Goal: Transaction & Acquisition: Book appointment/travel/reservation

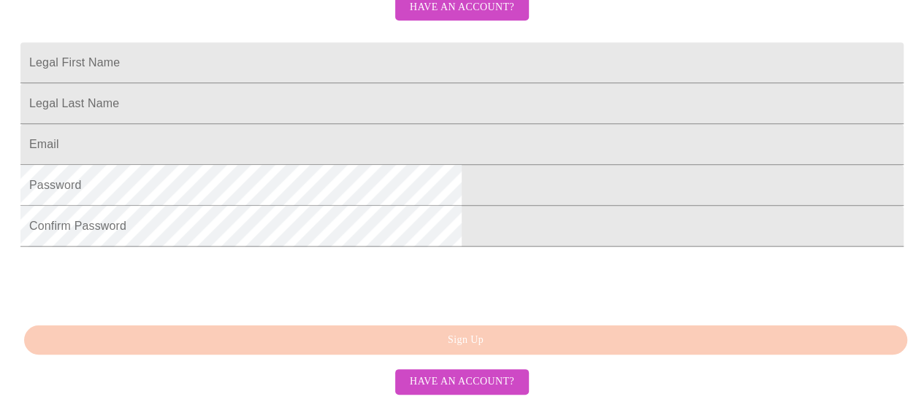
scroll to position [245, 0]
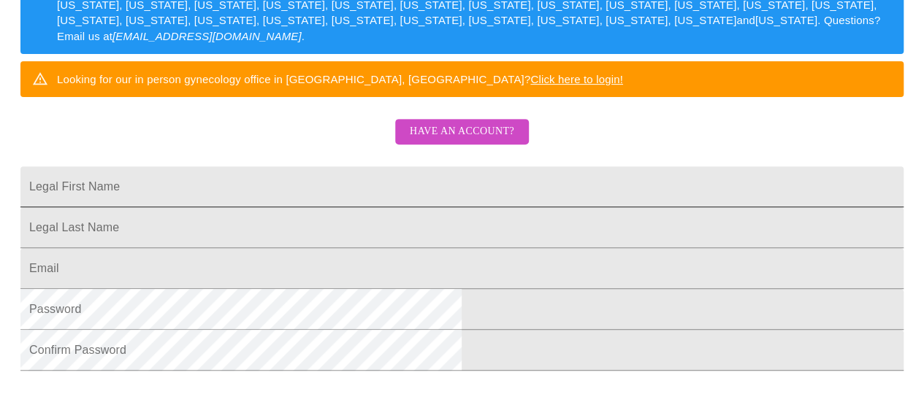
click at [321, 207] on input "Legal First Name" at bounding box center [461, 187] width 883 height 41
type input "[PERSON_NAME]"
click at [310, 207] on input "Legal First Name" at bounding box center [461, 187] width 883 height 41
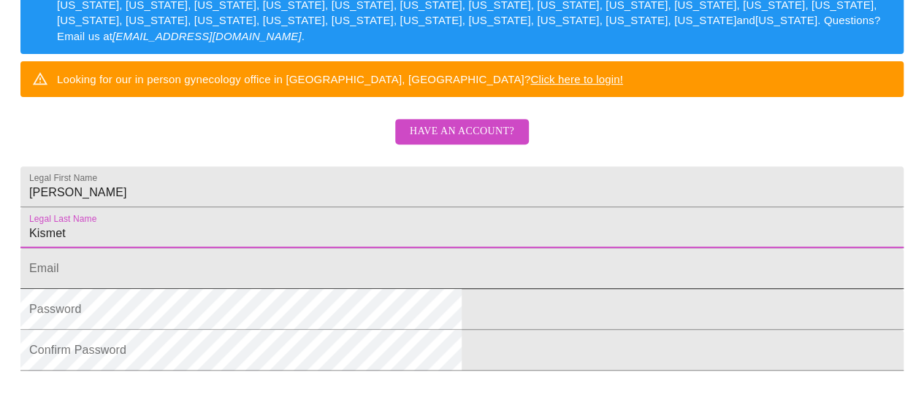
type input "Kismet"
click at [425, 289] on input "Legal First Name" at bounding box center [461, 268] width 883 height 41
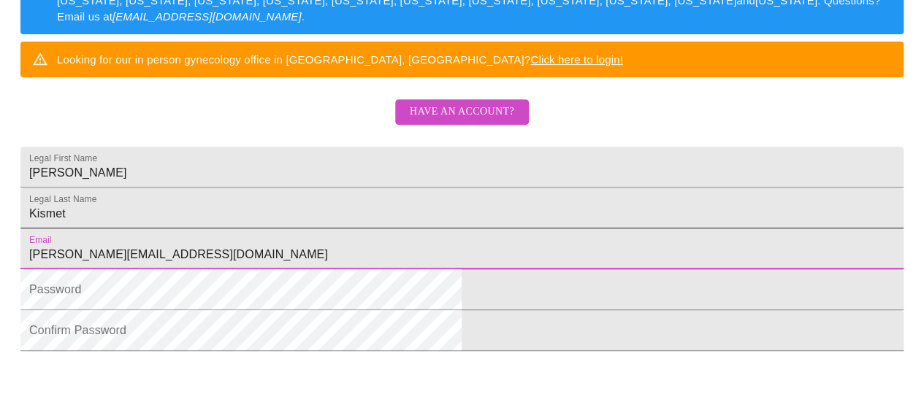
scroll to position [391, 0]
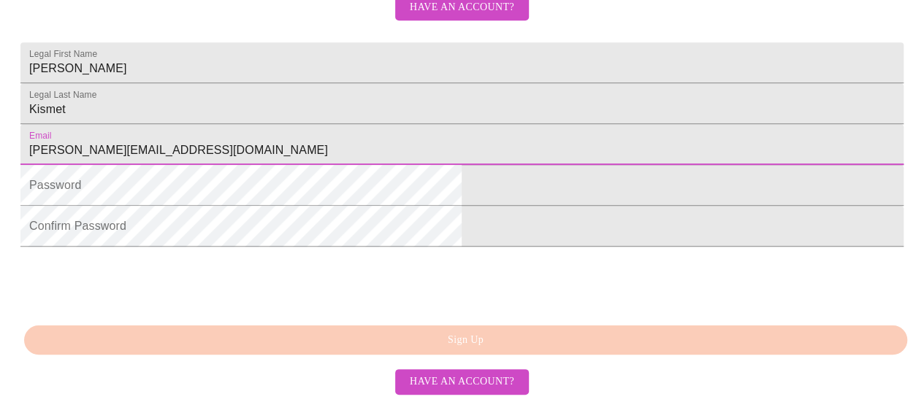
type input "[PERSON_NAME][EMAIL_ADDRESS][DOMAIN_NAME]"
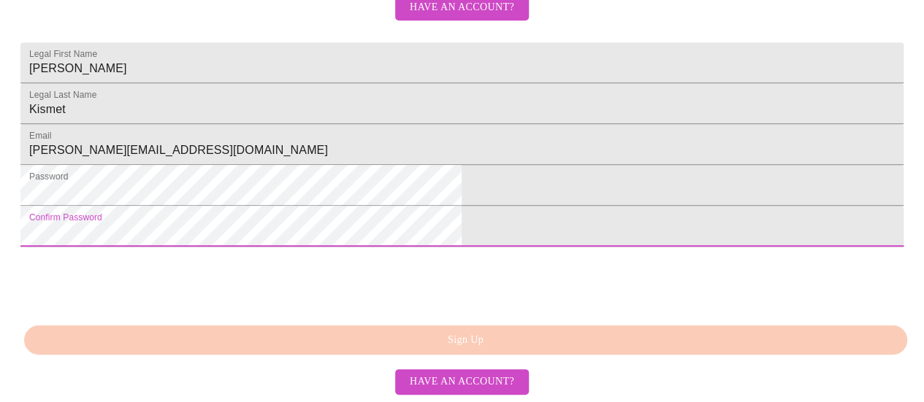
scroll to position [465, 0]
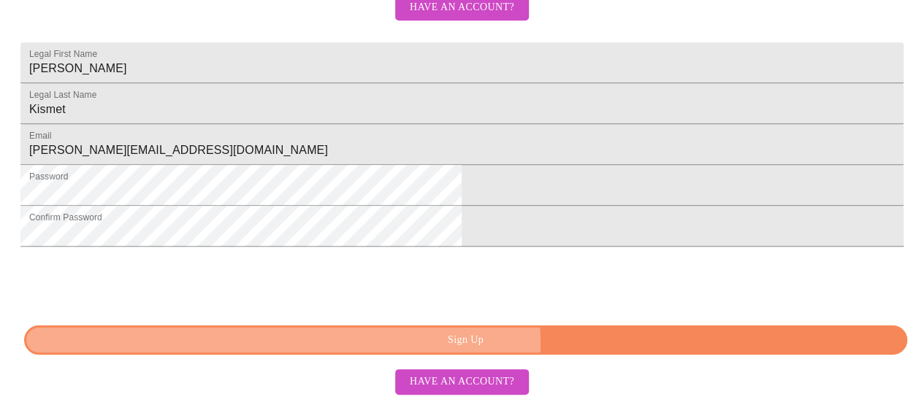
click at [502, 346] on span "Sign Up" at bounding box center [465, 341] width 849 height 18
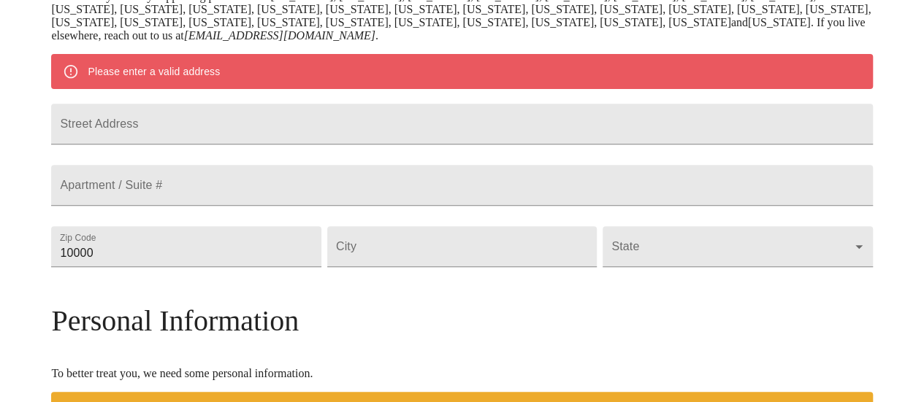
scroll to position [261, 0]
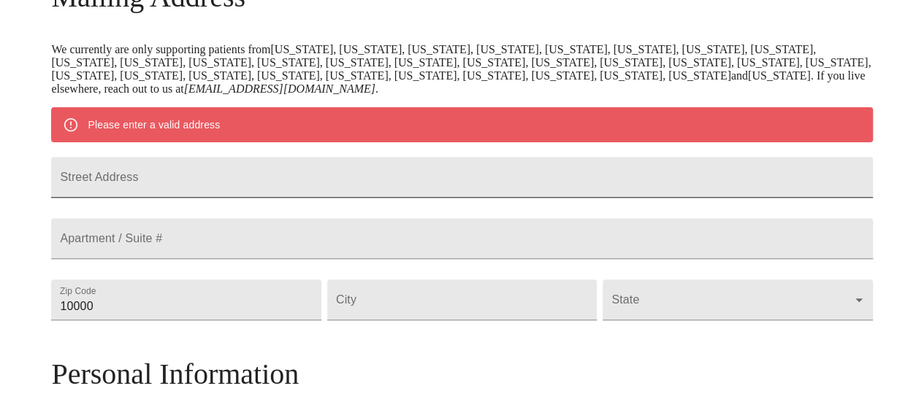
click at [321, 183] on input "Street Address" at bounding box center [461, 177] width 821 height 41
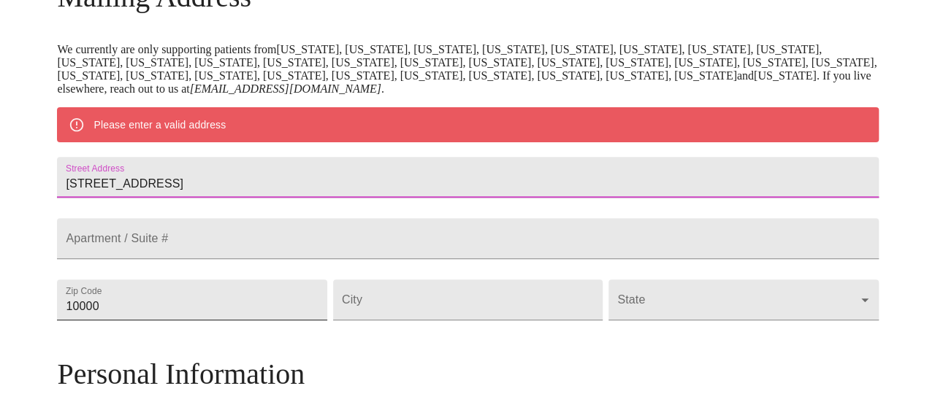
scroll to position [408, 0]
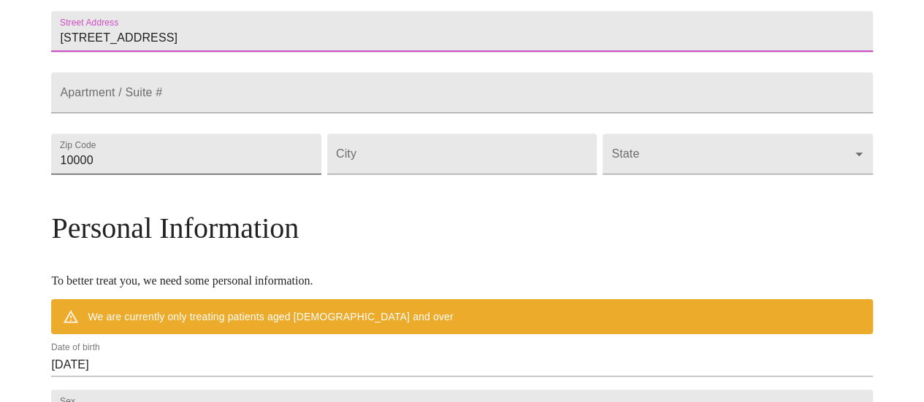
type input "[STREET_ADDRESS]"
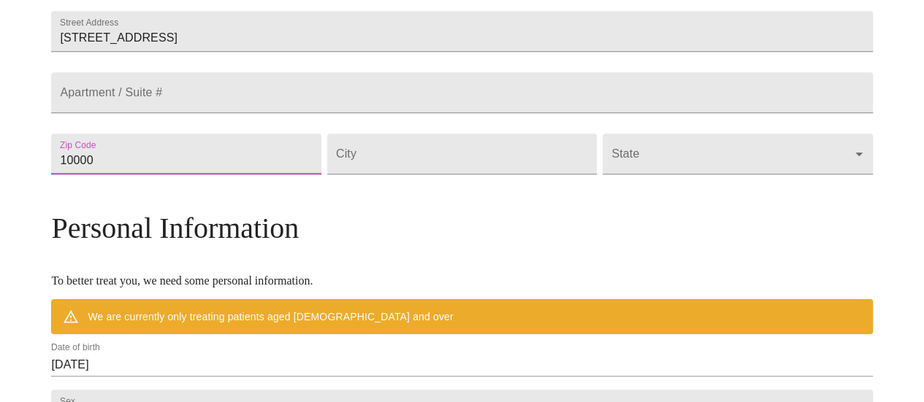
drag, startPoint x: 240, startPoint y: 209, endPoint x: 143, endPoint y: 204, distance: 97.3
click at [143, 204] on div "MyMenopauseRx Welcome to MyMenopauseRx Since it's your first time here, you'll …" at bounding box center [461, 174] width 821 height 1152
type input "85658"
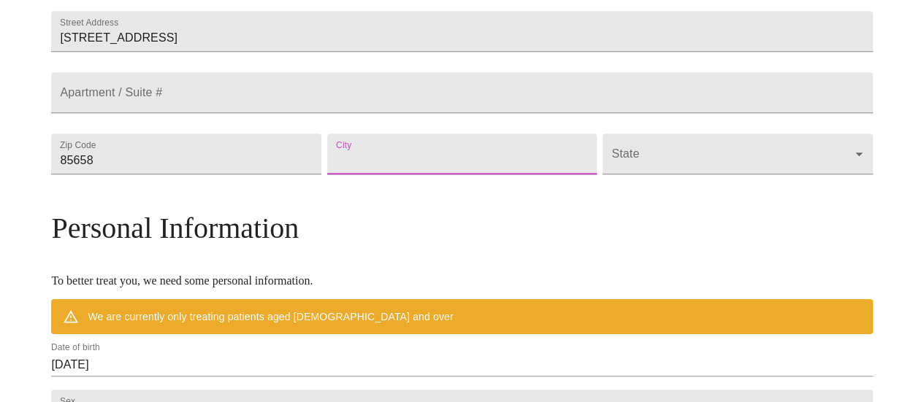
click at [507, 175] on input "Street Address" at bounding box center [462, 154] width 270 height 41
type input "Marana"
click at [668, 179] on body "MyMenopauseRx Welcome to MyMenopauseRx Since it's your first time here, you'll …" at bounding box center [462, 174] width 912 height 1152
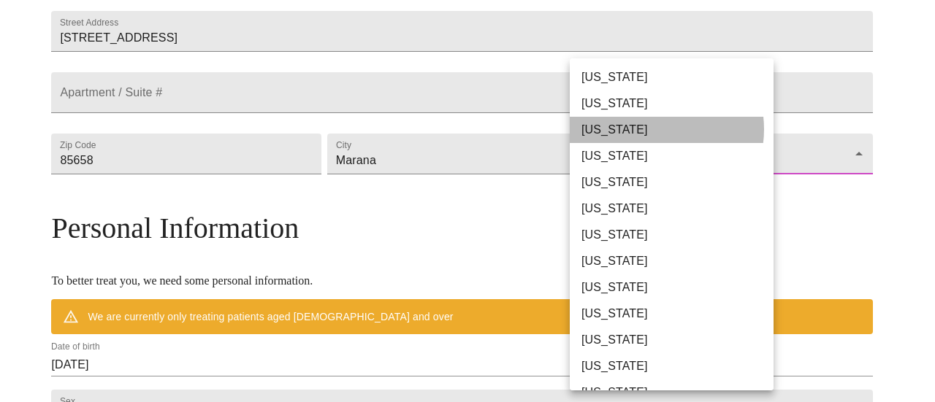
click at [654, 129] on li "[US_STATE]" at bounding box center [677, 130] width 215 height 26
type input "[US_STATE]"
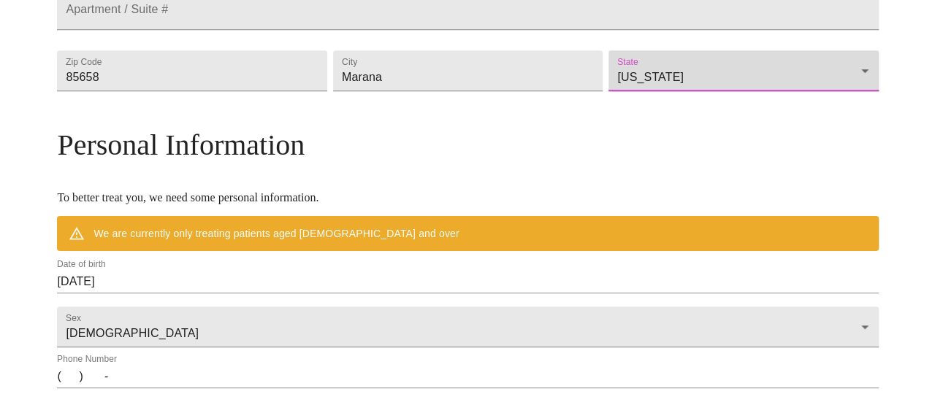
scroll to position [511, 0]
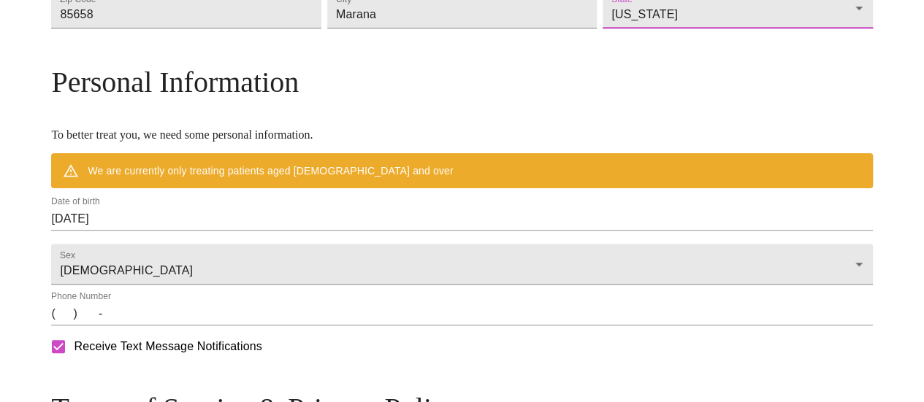
click at [180, 231] on input "[DATE]" at bounding box center [461, 218] width 821 height 23
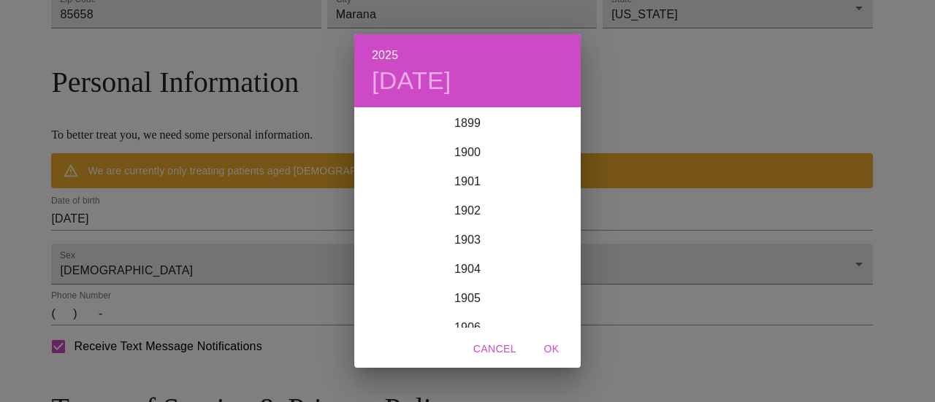
scroll to position [3593, 0]
click at [324, 258] on div "2025 [DATE] 1900 1901 1902 1903 1904 1905 1906 1907 1908 1909 1910 1911 1912 19…" at bounding box center [467, 201] width 935 height 402
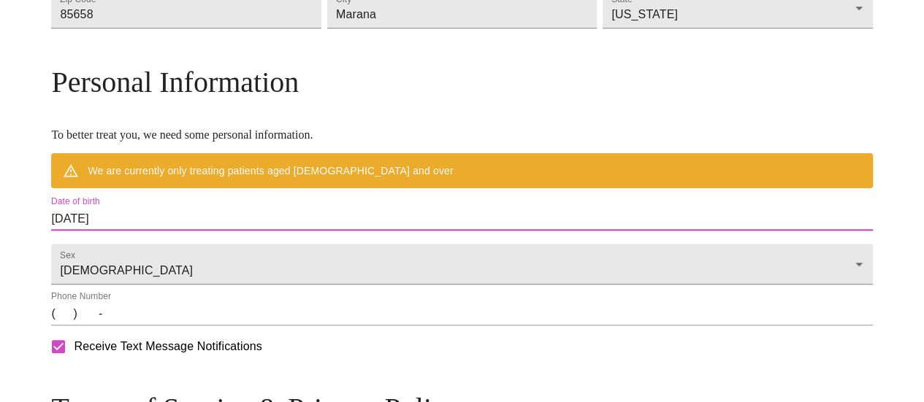
click at [221, 231] on input "[DATE]" at bounding box center [461, 218] width 821 height 23
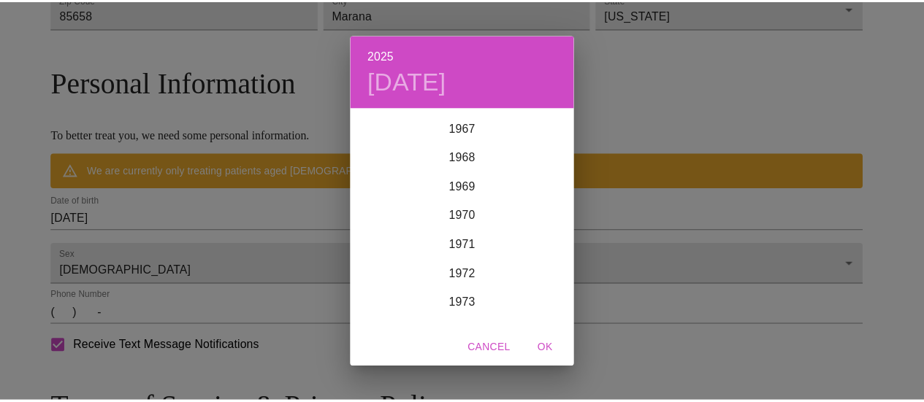
scroll to position [1997, 0]
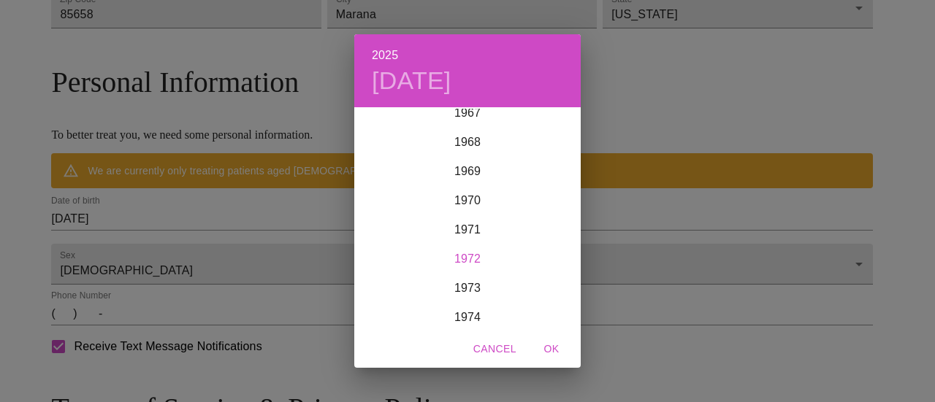
click at [482, 262] on div "1972" at bounding box center [467, 259] width 226 height 29
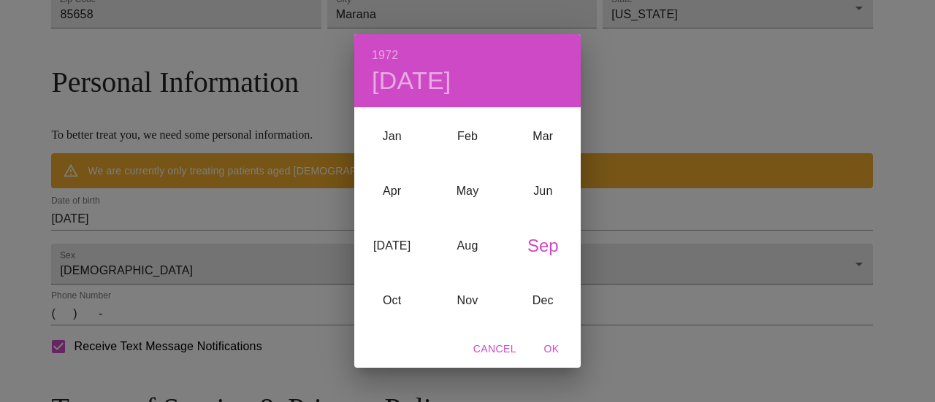
click at [551, 244] on div "Sep" at bounding box center [542, 245] width 75 height 55
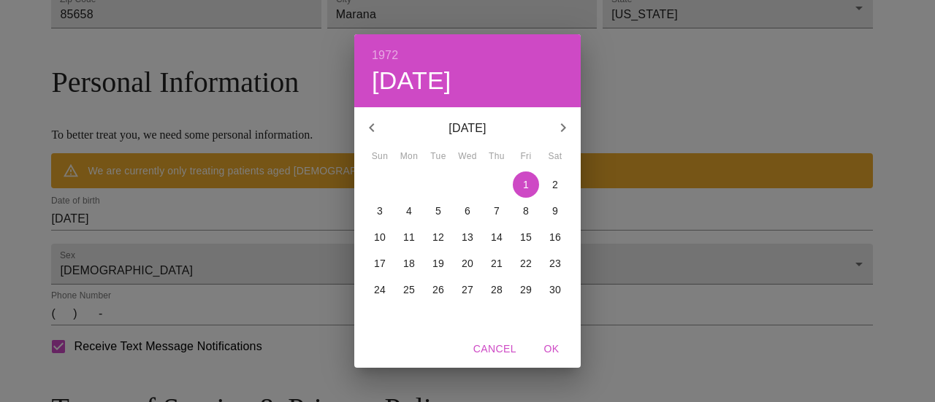
click at [467, 288] on p "27" at bounding box center [468, 290] width 12 height 15
click at [550, 346] on span "OK" at bounding box center [551, 349] width 35 height 18
type input "[DATE]"
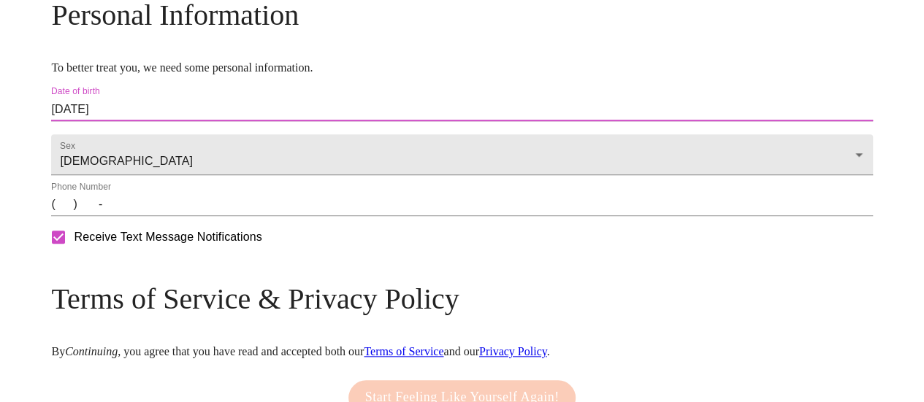
scroll to position [657, 0]
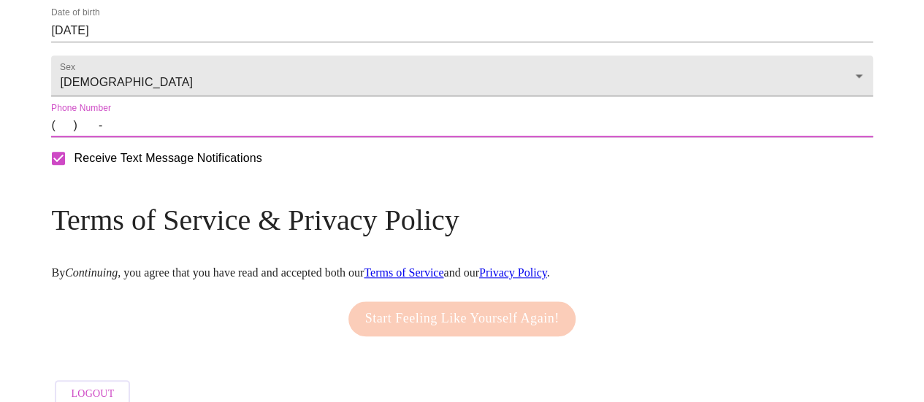
click at [164, 137] on input "(   )    -" at bounding box center [461, 125] width 821 height 23
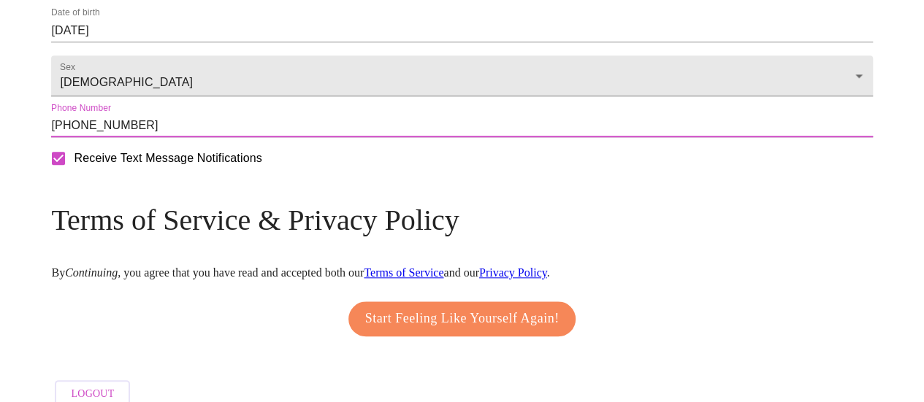
scroll to position [720, 0]
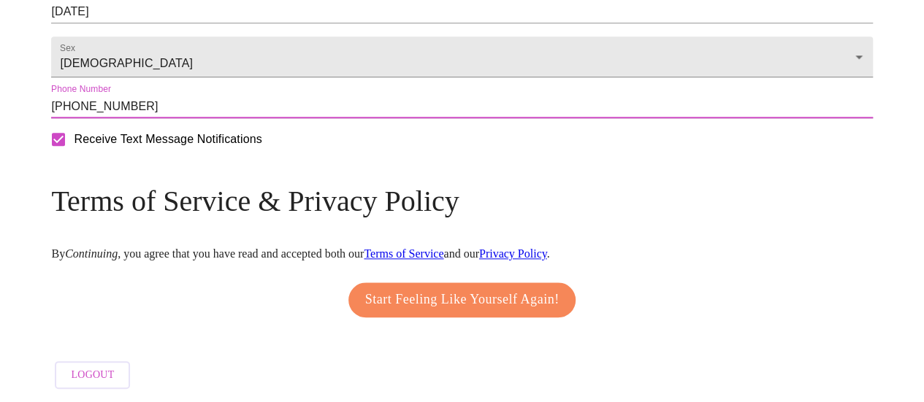
type input "[PHONE_NUMBER]"
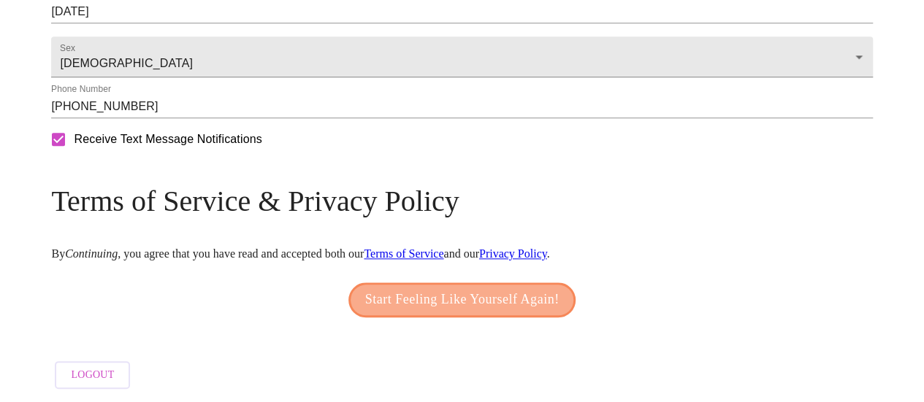
click at [490, 293] on span "Start Feeling Like Yourself Again!" at bounding box center [462, 299] width 194 height 23
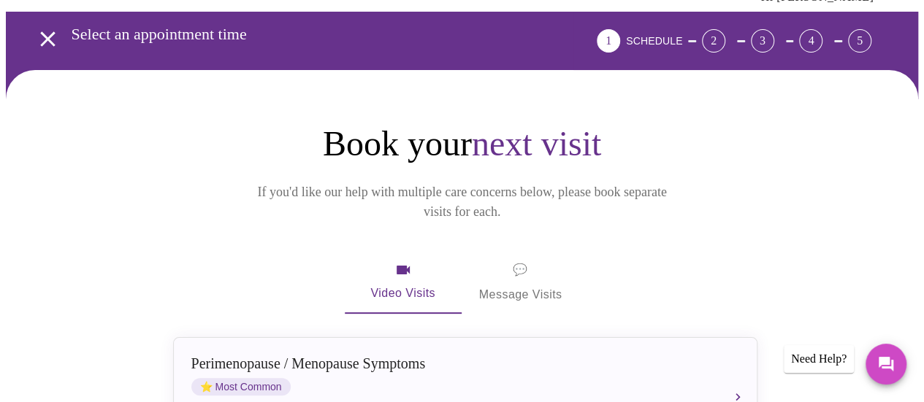
scroll to position [146, 0]
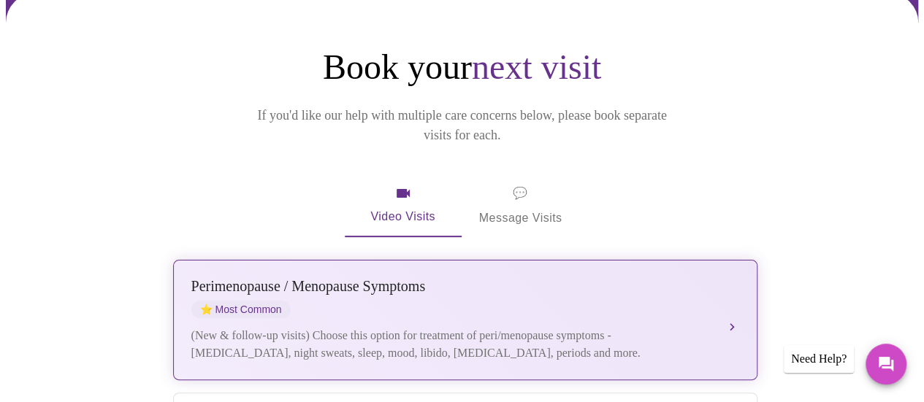
click at [362, 278] on div "[MEDICAL_DATA] / Menopause Symptoms ⭐ Most Common" at bounding box center [450, 298] width 519 height 40
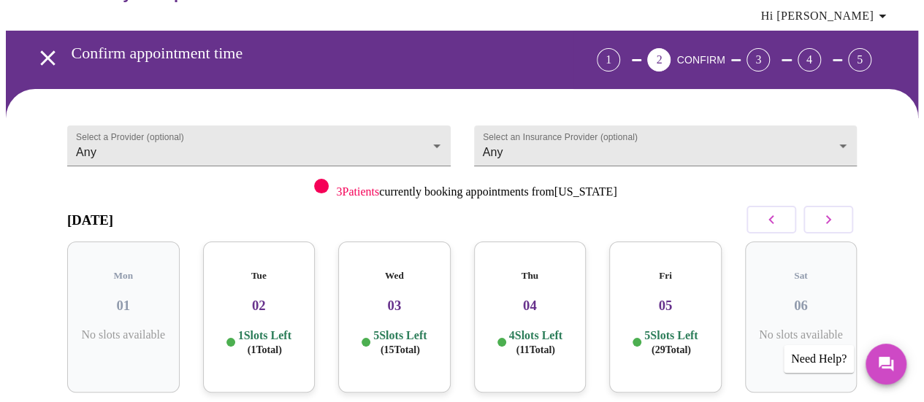
scroll to position [73, 0]
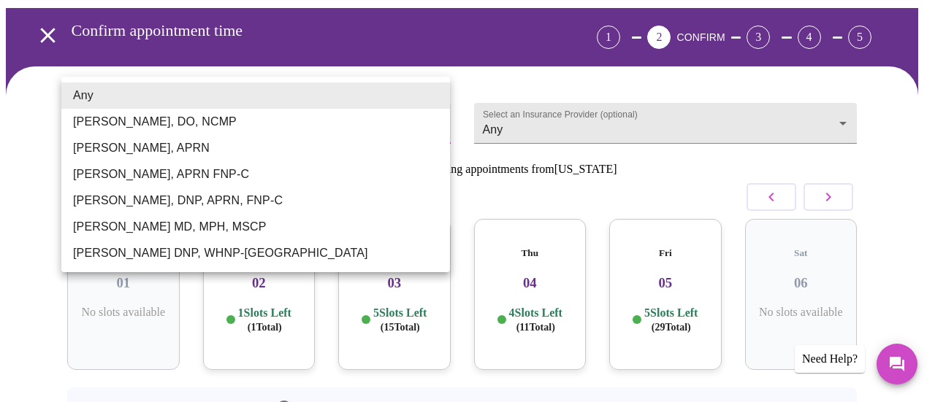
click at [435, 93] on body "MyMenopauseRx Appointments Messaging Labs Uploads Medications Community Refer a…" at bounding box center [467, 239] width 923 height 613
click at [256, 312] on div at bounding box center [467, 201] width 935 height 402
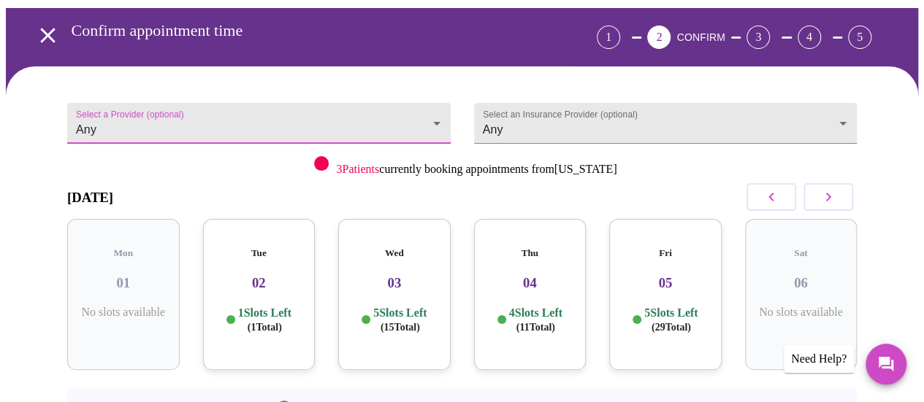
click at [255, 306] on p "1 Slots Left ( 1 Total)" at bounding box center [264, 320] width 53 height 28
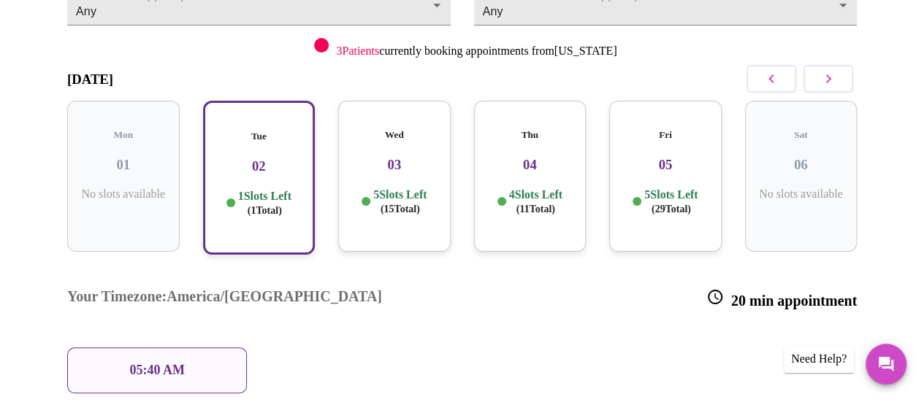
scroll to position [143, 0]
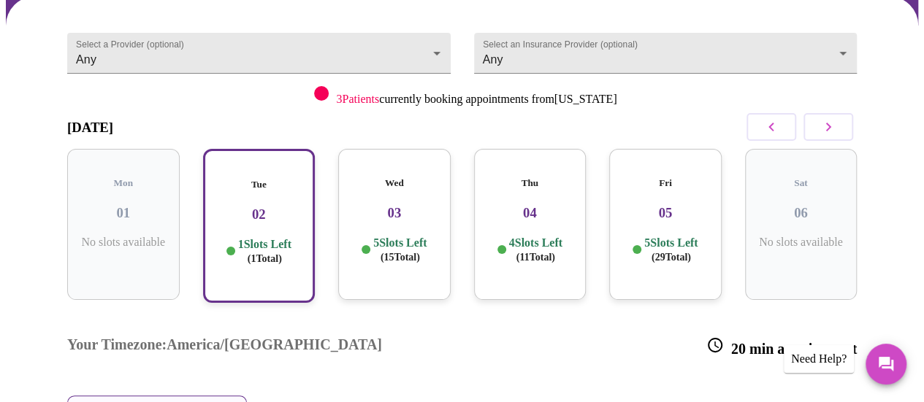
click at [392, 192] on div "Wed 03 5 Slots Left ( 15 Total)" at bounding box center [394, 224] width 112 height 151
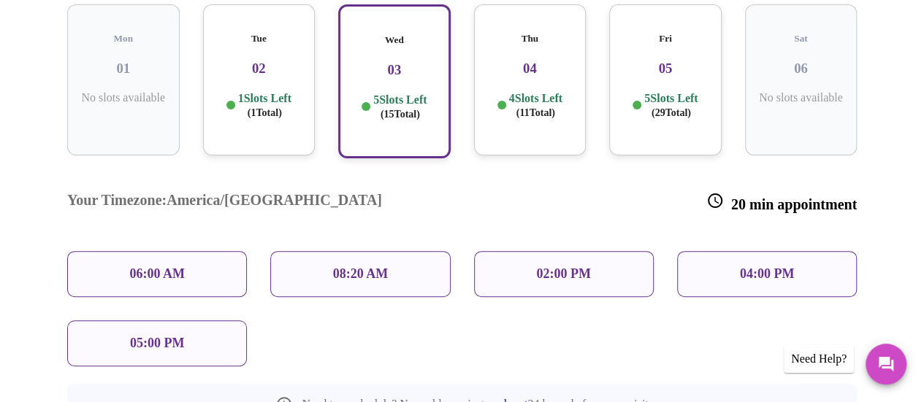
scroll to position [289, 0]
click at [366, 265] on p "08:20 AM" at bounding box center [361, 272] width 56 height 15
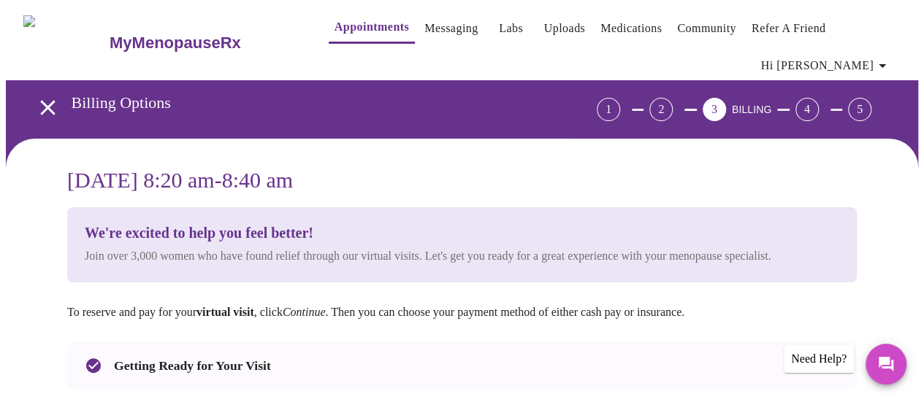
scroll to position [0, 0]
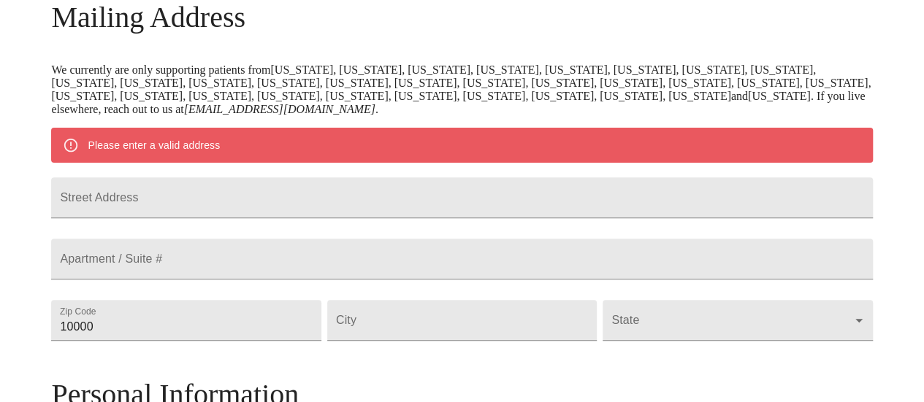
scroll to position [148, 0]
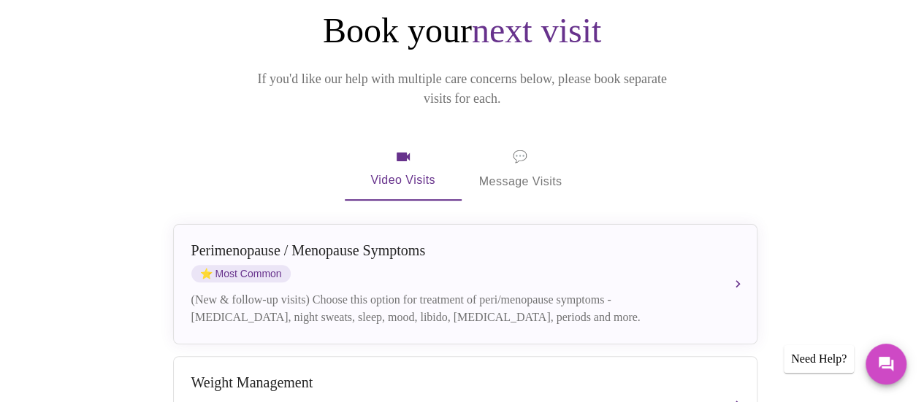
scroll to position [219, 0]
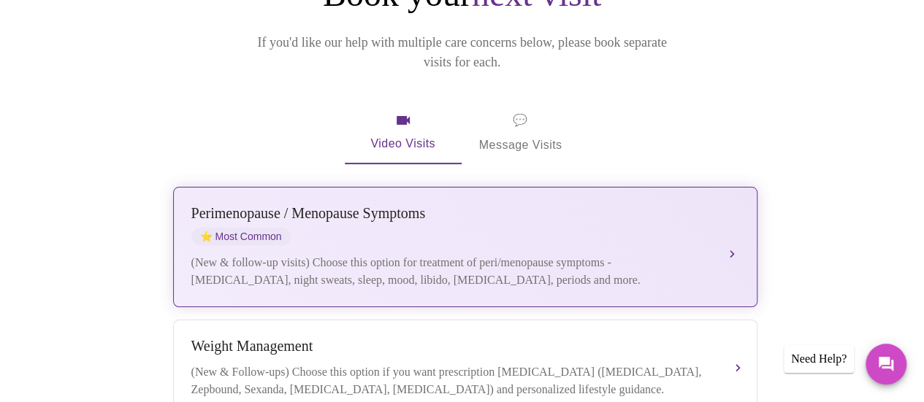
click at [371, 205] on div "[MEDICAL_DATA] / Menopause Symptoms ⭐ Most Common" at bounding box center [450, 225] width 519 height 40
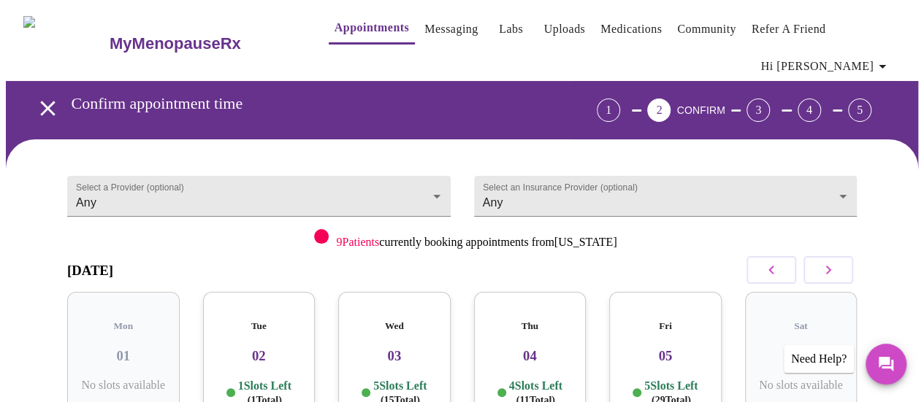
scroll to position [0, 0]
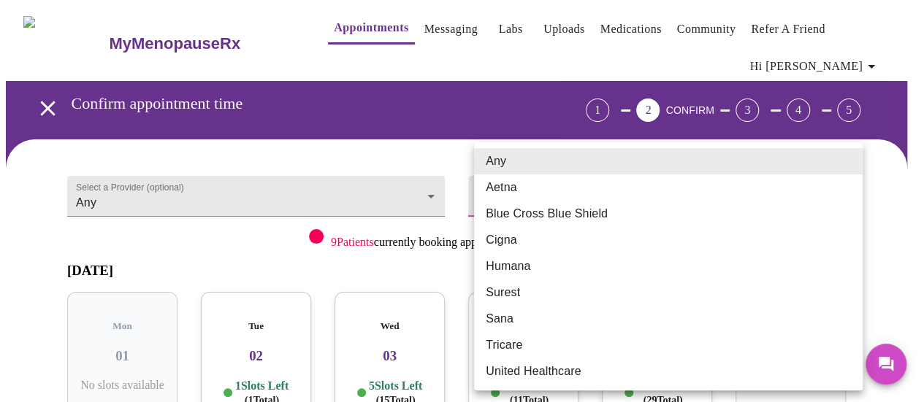
click at [548, 176] on body "MyMenopauseRx Appointments Messaging Labs Uploads Medications Community Refer a…" at bounding box center [462, 312] width 912 height 613
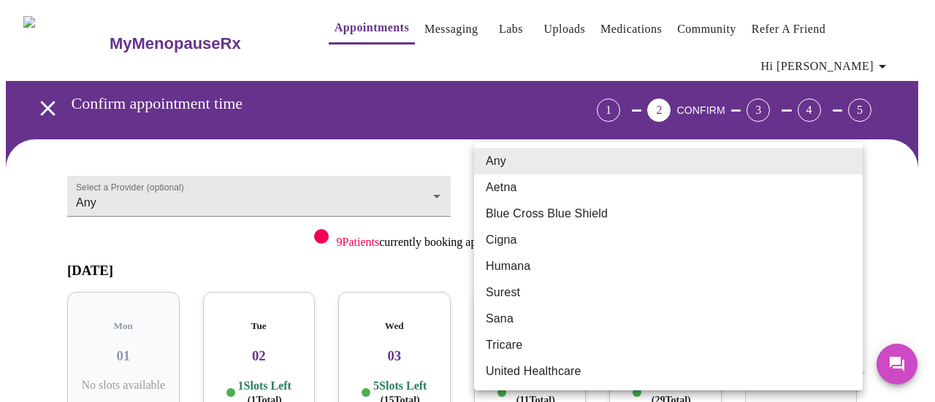
click at [296, 121] on div at bounding box center [467, 201] width 935 height 402
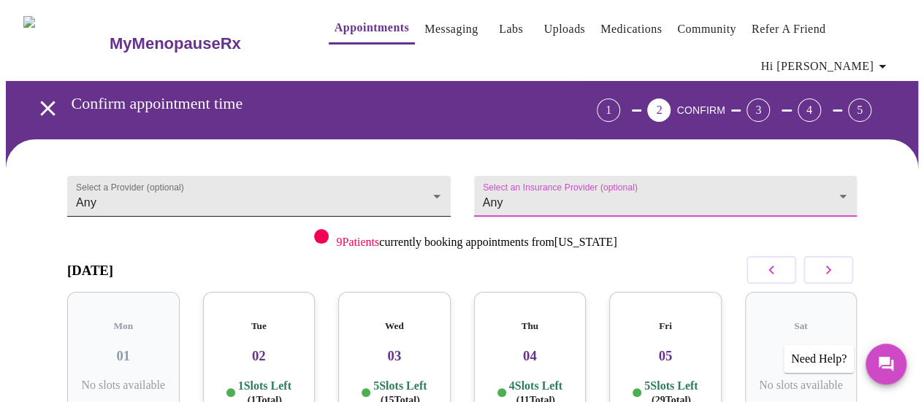
click at [384, 186] on body "MyMenopauseRx Appointments Messaging Labs Uploads Medications Community Refer a…" at bounding box center [462, 312] width 912 height 613
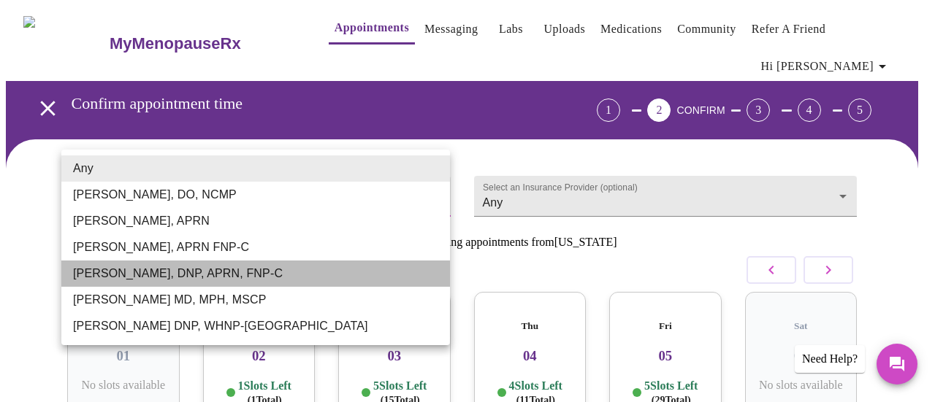
click at [262, 278] on li "[PERSON_NAME], DNP, APRN, FNP-C" at bounding box center [255, 274] width 389 height 26
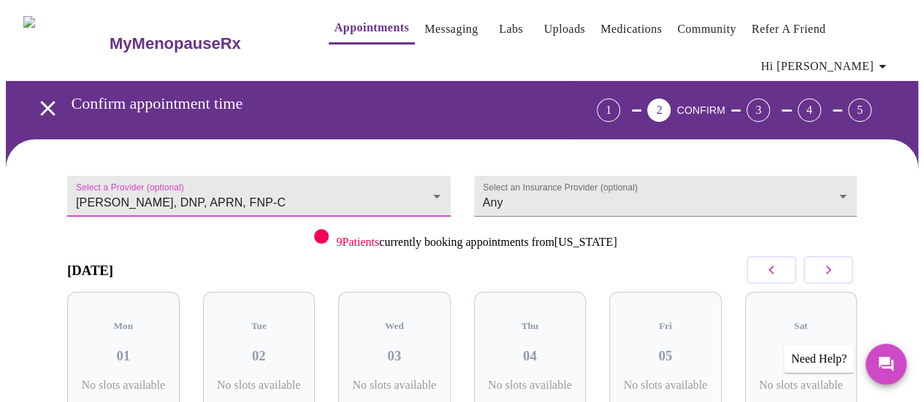
click at [834, 261] on icon "button" at bounding box center [828, 270] width 18 height 18
click at [779, 261] on icon "button" at bounding box center [771, 270] width 18 height 18
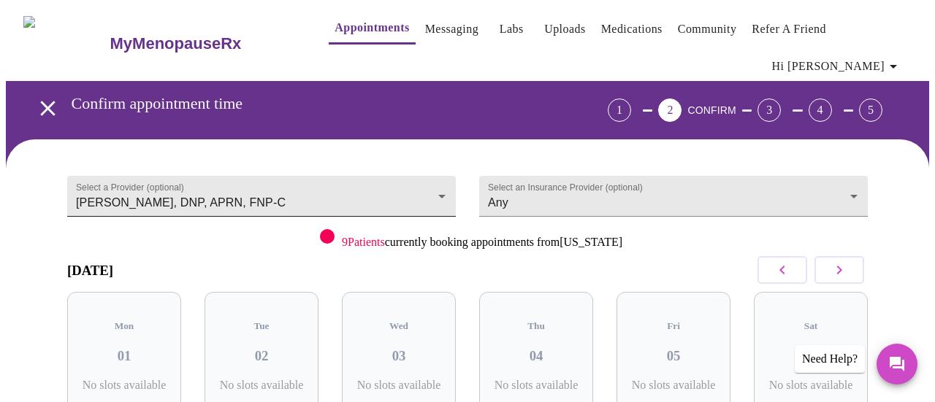
click at [245, 169] on body "MyMenopauseRx Appointments Messaging Labs Uploads Medications Community Refer a…" at bounding box center [467, 312] width 923 height 613
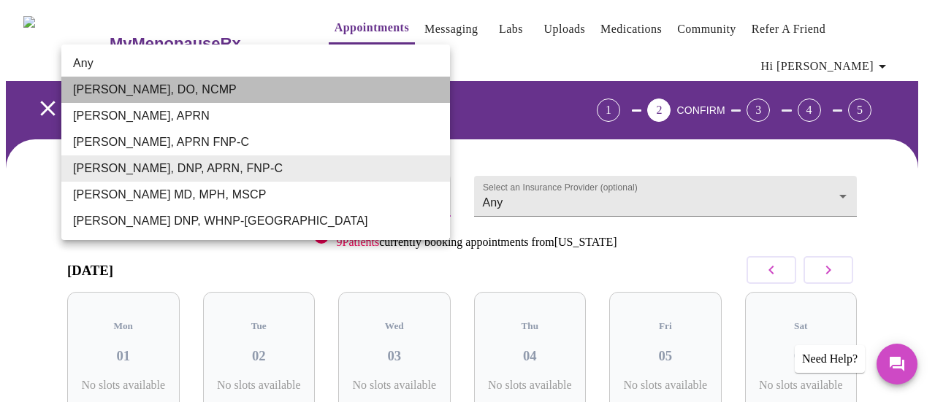
click at [213, 89] on li "[PERSON_NAME], DO, NCMP" at bounding box center [255, 90] width 389 height 26
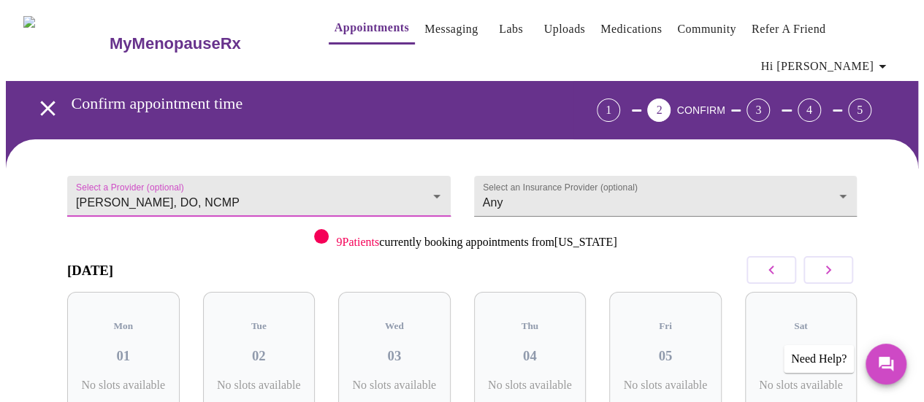
click at [305, 172] on body "MyMenopauseRx Appointments Messaging Labs Uploads Medications Community Refer a…" at bounding box center [462, 312] width 912 height 613
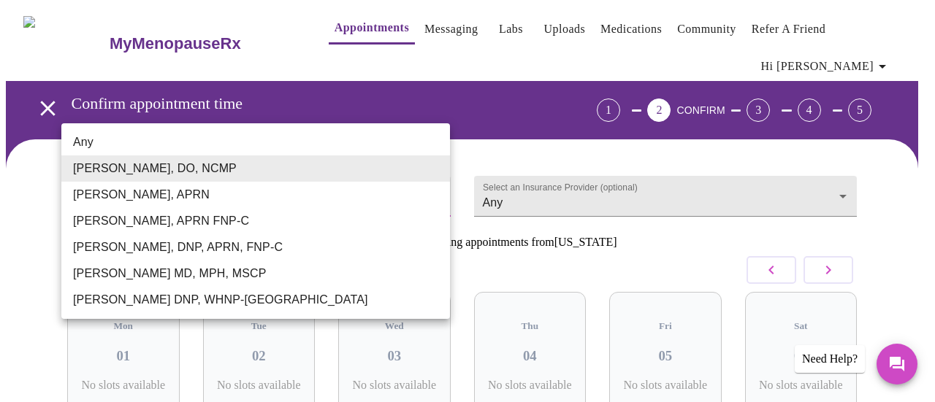
click at [207, 191] on li "[PERSON_NAME], APRN" at bounding box center [255, 195] width 389 height 26
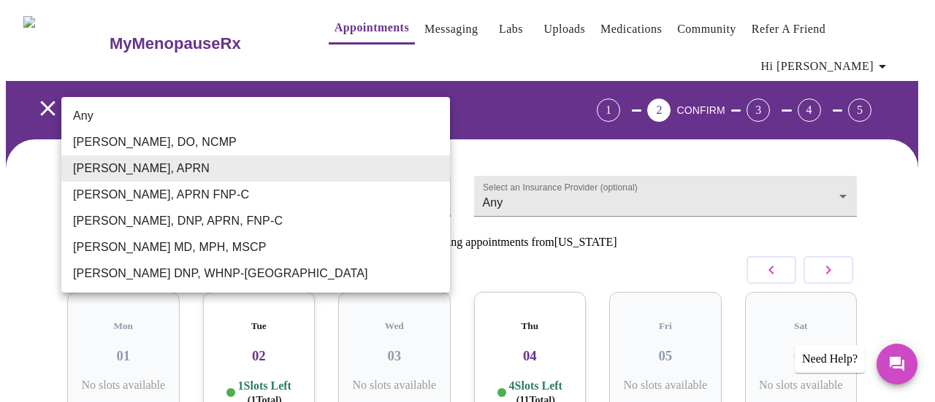
click at [282, 172] on body "MyMenopauseRx Appointments Messaging Labs Uploads Medications Community Refer a…" at bounding box center [467, 312] width 923 height 613
click at [269, 199] on li "[PERSON_NAME], APRN FNP-C" at bounding box center [255, 195] width 389 height 26
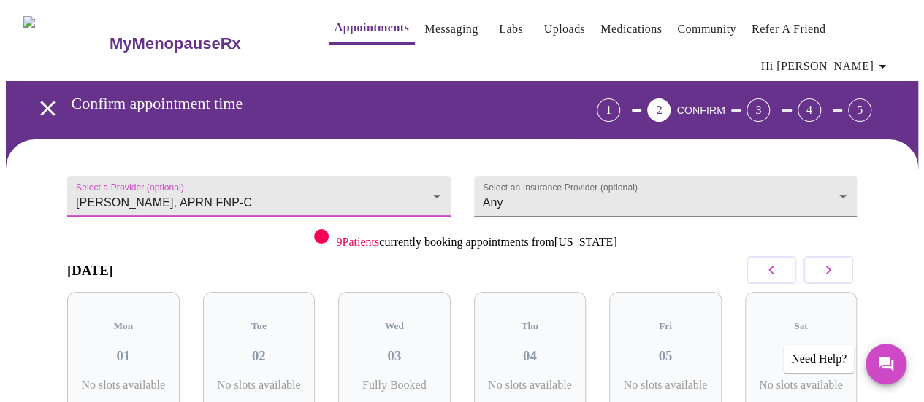
click at [850, 256] on button "button" at bounding box center [828, 270] width 50 height 28
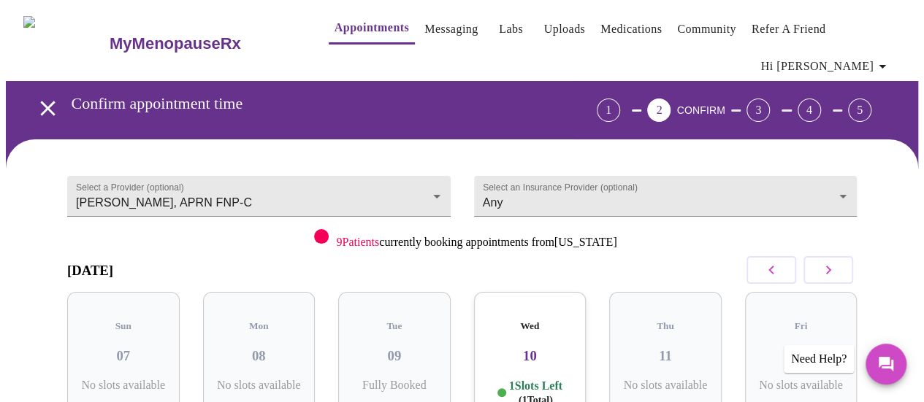
click at [768, 256] on button "button" at bounding box center [771, 270] width 50 height 28
click at [416, 170] on body "MyMenopauseRx Appointments Messaging Labs Uploads Medications Community Refer a…" at bounding box center [462, 312] width 912 height 613
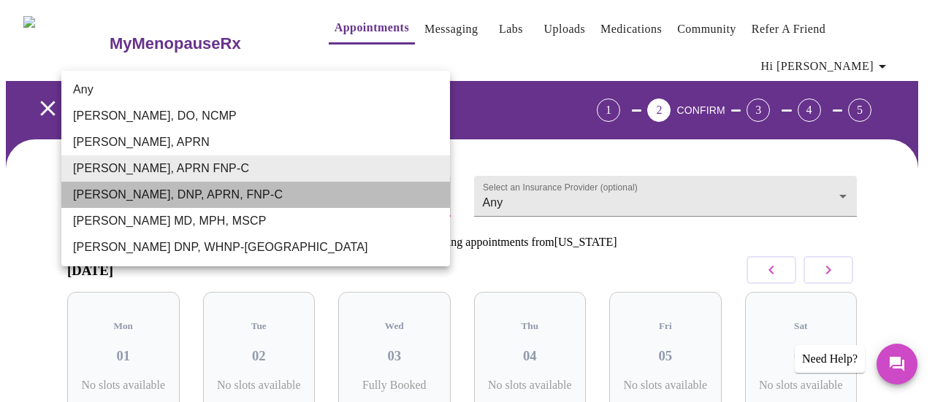
click at [314, 200] on li "[PERSON_NAME], DNP, APRN, FNP-C" at bounding box center [255, 195] width 389 height 26
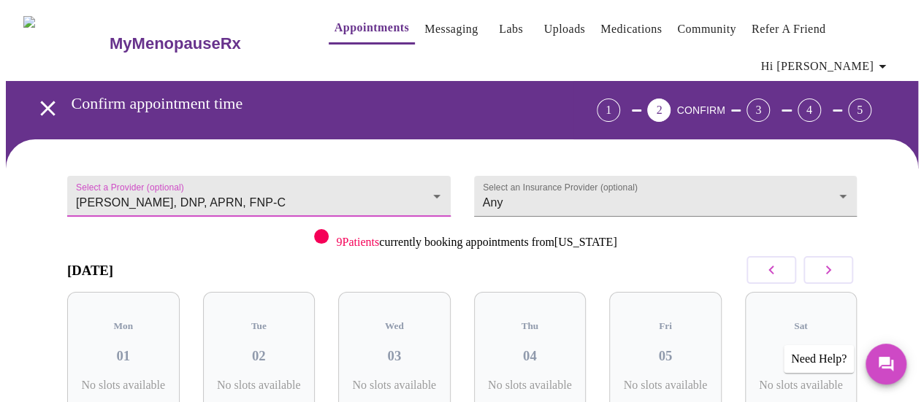
click at [834, 261] on icon "button" at bounding box center [828, 270] width 18 height 18
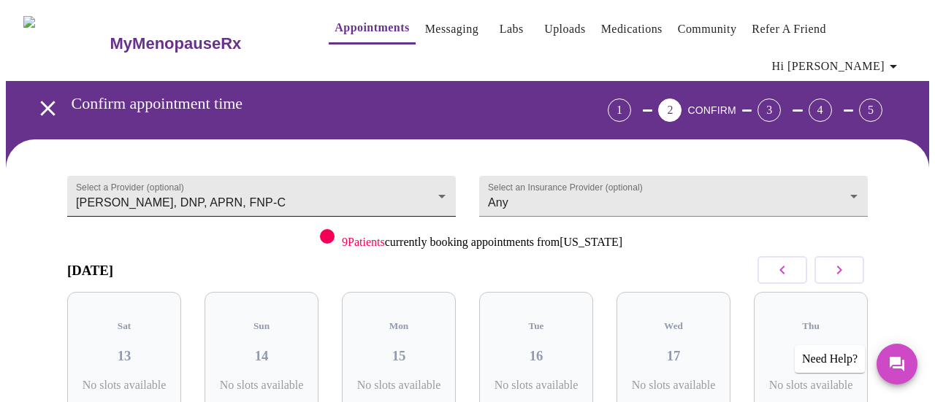
click at [314, 172] on body "MyMenopauseRx Appointments Messaging Labs Uploads Medications Community Refer a…" at bounding box center [467, 312] width 923 height 613
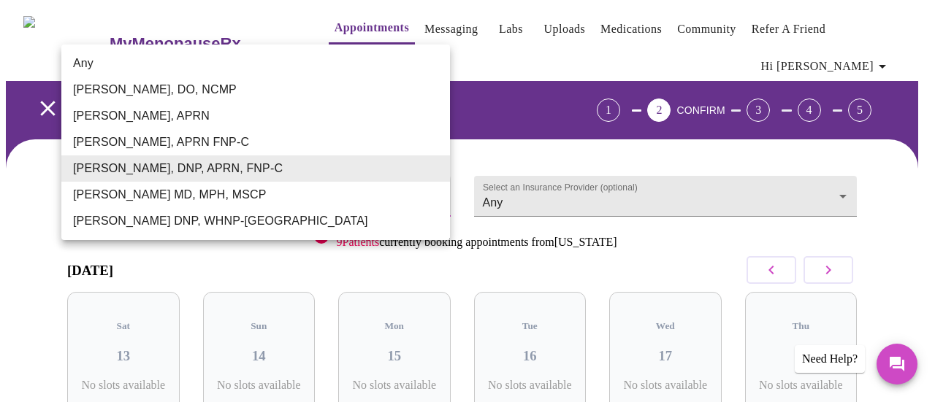
click at [234, 192] on li "[PERSON_NAME] MD, MPH, MSCP" at bounding box center [255, 195] width 389 height 26
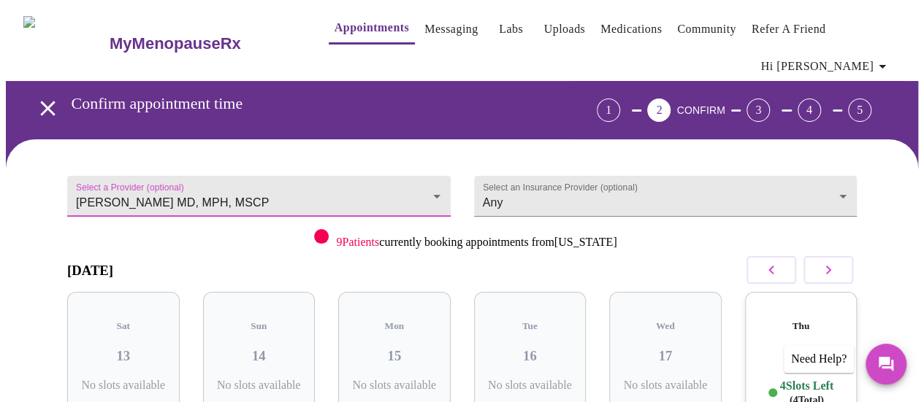
click at [780, 261] on icon "button" at bounding box center [771, 270] width 18 height 18
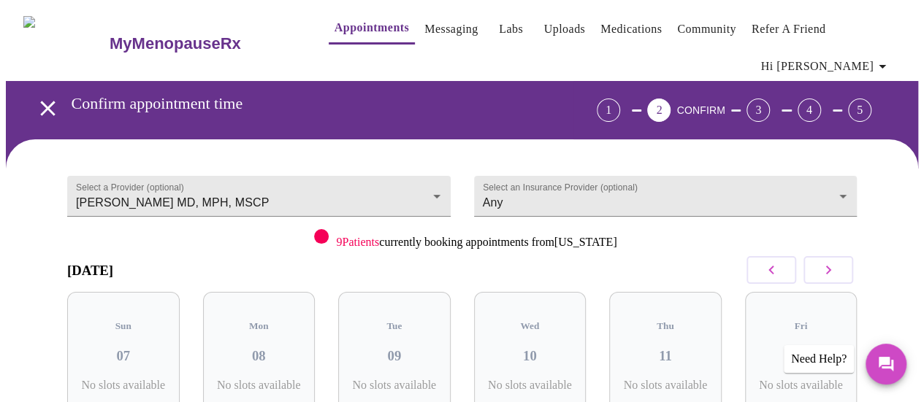
click at [780, 261] on icon "button" at bounding box center [771, 270] width 18 height 18
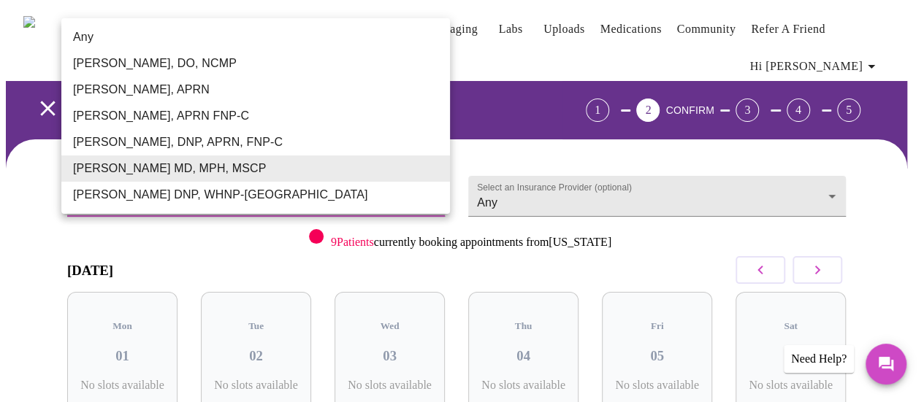
click at [336, 172] on body "MyMenopauseRx Appointments Messaging Labs Uploads Medications Community Refer a…" at bounding box center [462, 312] width 912 height 613
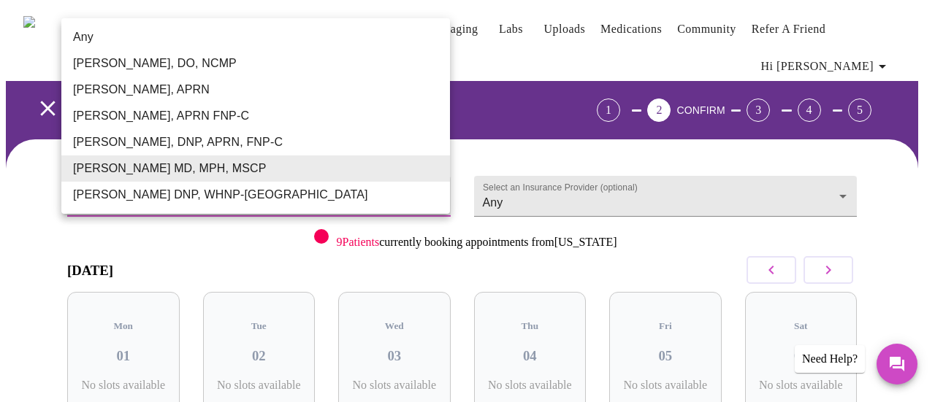
click at [184, 202] on li "[PERSON_NAME] DNP, WHNP-[GEOGRAPHIC_DATA]" at bounding box center [255, 195] width 389 height 26
type input "[PERSON_NAME] DNP, WHNP-[GEOGRAPHIC_DATA]"
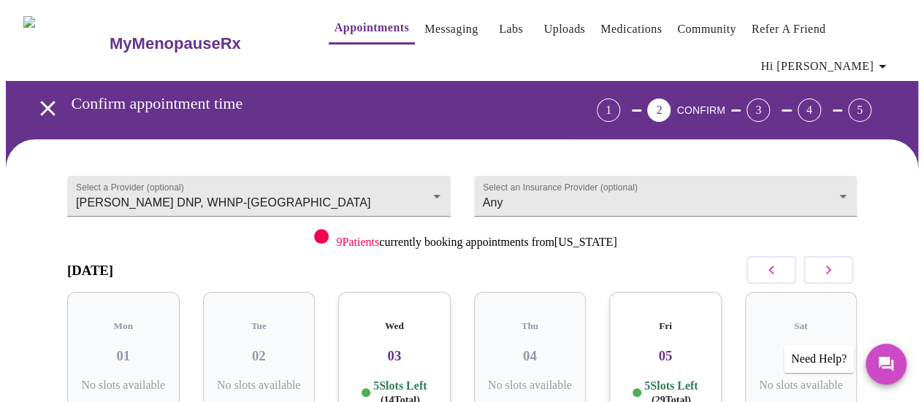
click at [389, 348] on h3 "03" at bounding box center [394, 356] width 89 height 16
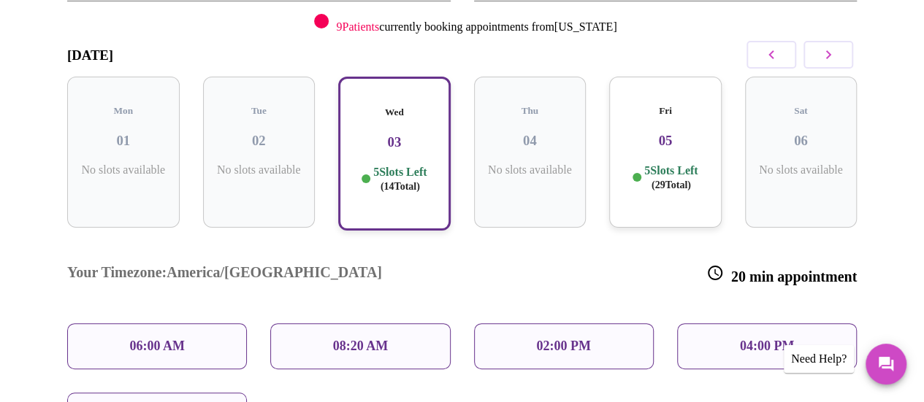
scroll to position [219, 0]
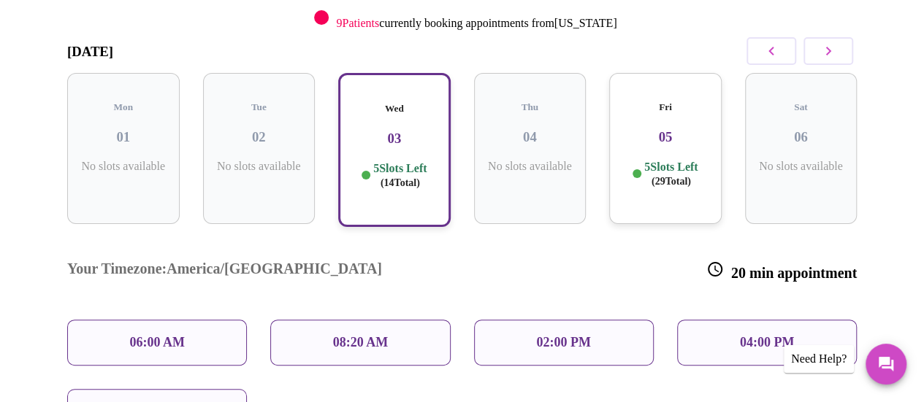
click at [397, 320] on div "08:20 AM" at bounding box center [360, 343] width 180 height 46
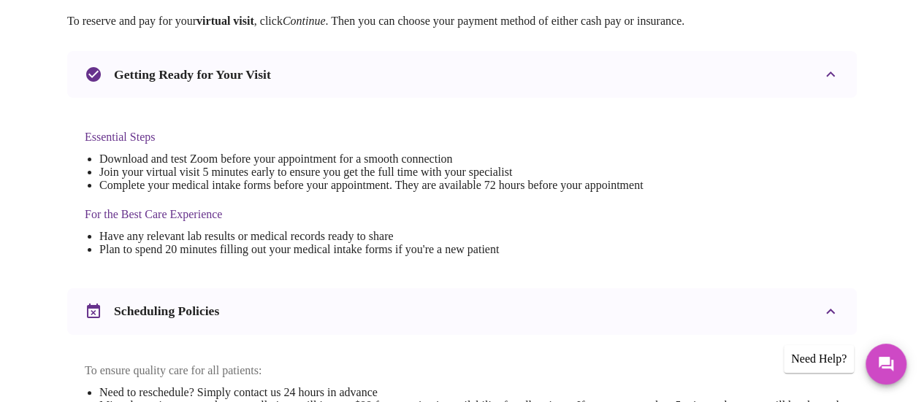
scroll to position [584, 0]
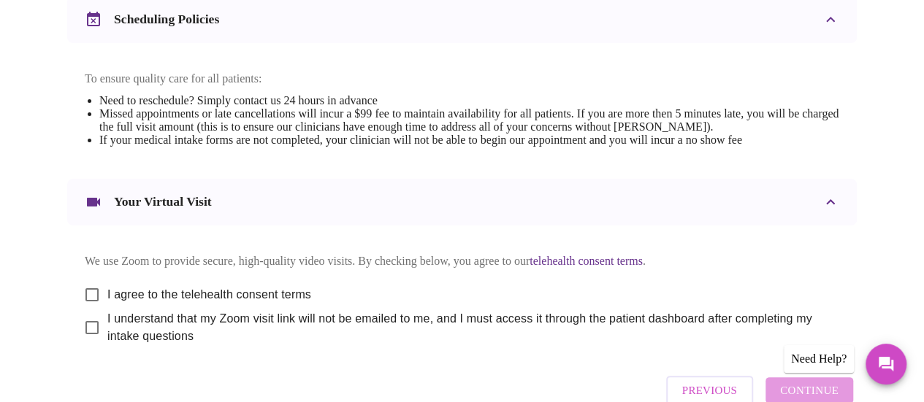
click at [85, 284] on input "I agree to the telehealth consent terms" at bounding box center [92, 295] width 31 height 31
checkbox input "true"
click at [91, 322] on input "I understand that my Zoom visit link will not be emailed to me, and I must acce…" at bounding box center [92, 328] width 31 height 31
checkbox input "true"
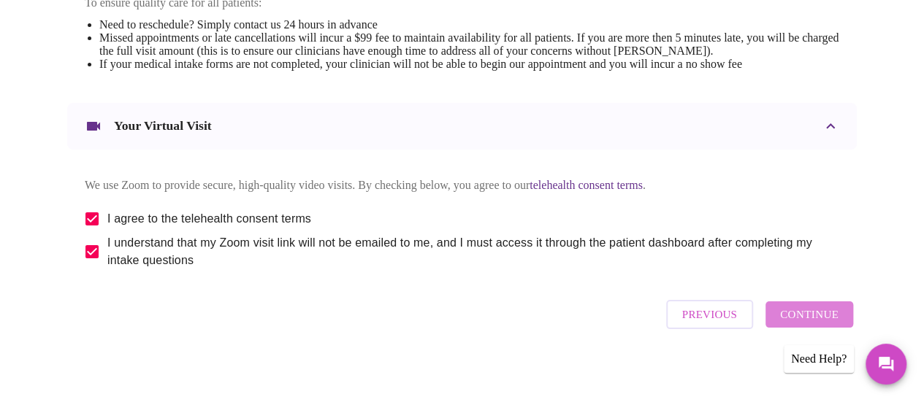
click at [834, 315] on span "Continue" at bounding box center [809, 314] width 58 height 19
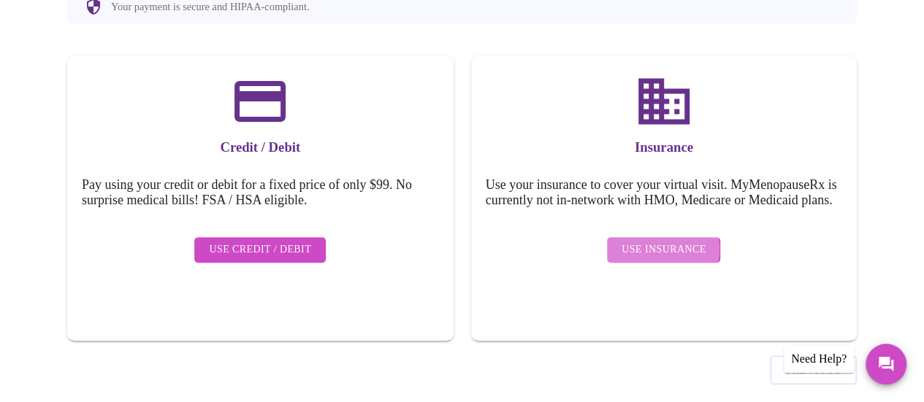
click at [657, 241] on span "Use Insurance" at bounding box center [664, 250] width 84 height 18
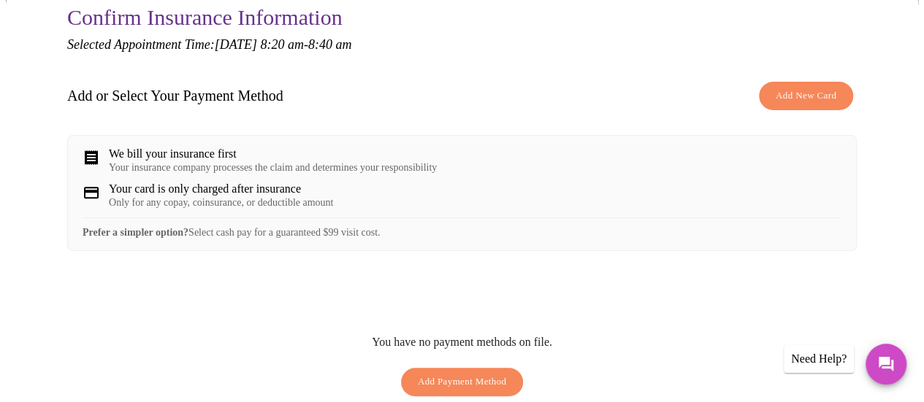
scroll to position [0, 0]
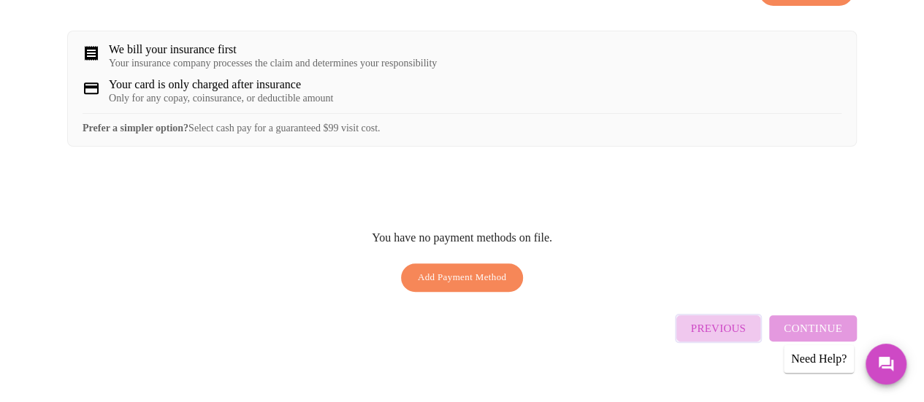
click at [699, 319] on button "Previous" at bounding box center [718, 328] width 87 height 29
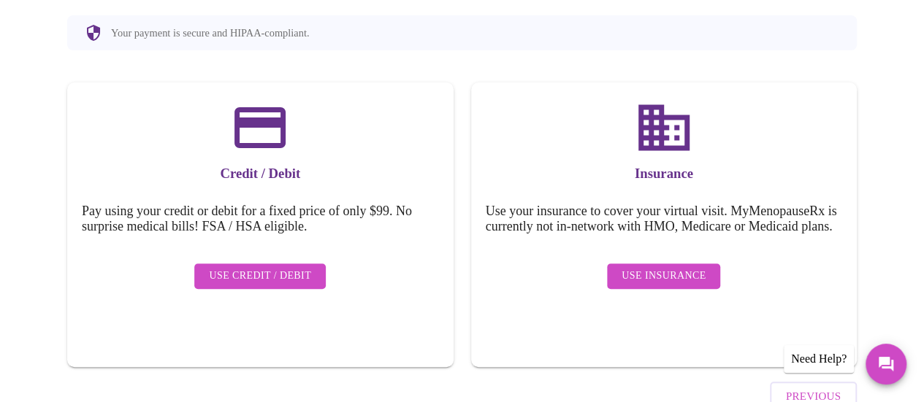
scroll to position [219, 0]
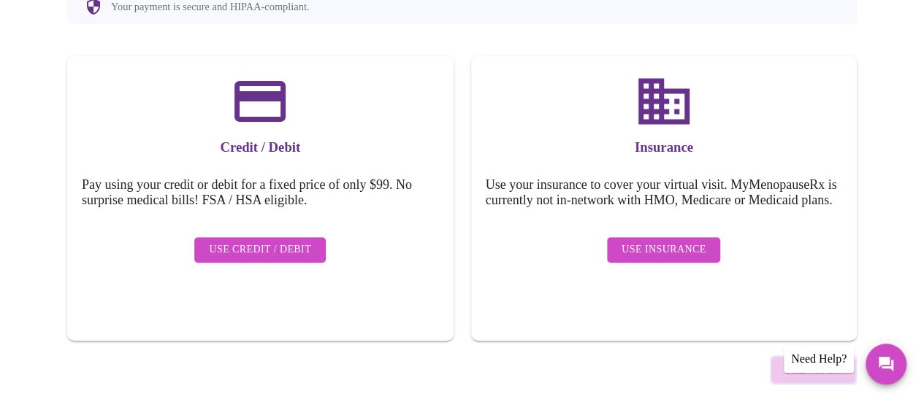
click at [798, 361] on span "Previous" at bounding box center [813, 370] width 55 height 19
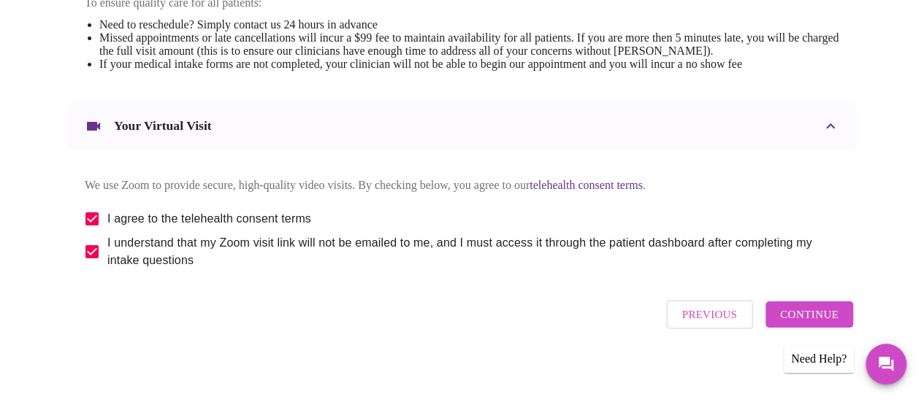
click at [701, 315] on span "Previous" at bounding box center [709, 314] width 55 height 19
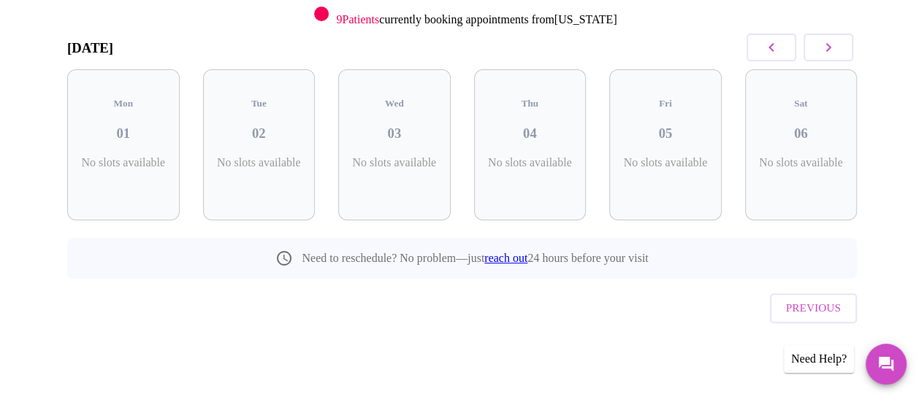
scroll to position [171, 0]
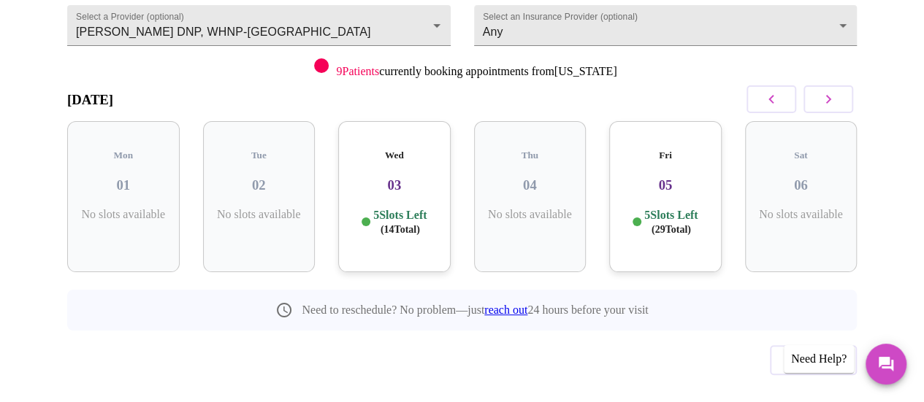
click at [388, 177] on h3 "03" at bounding box center [394, 185] width 89 height 16
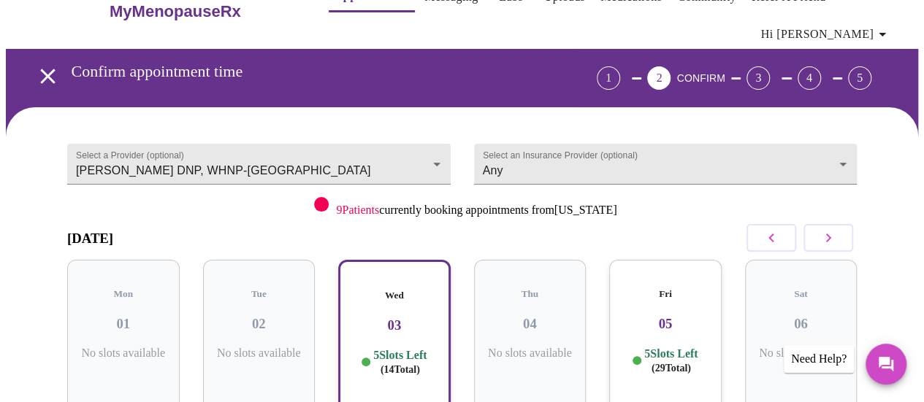
scroll to position [0, 0]
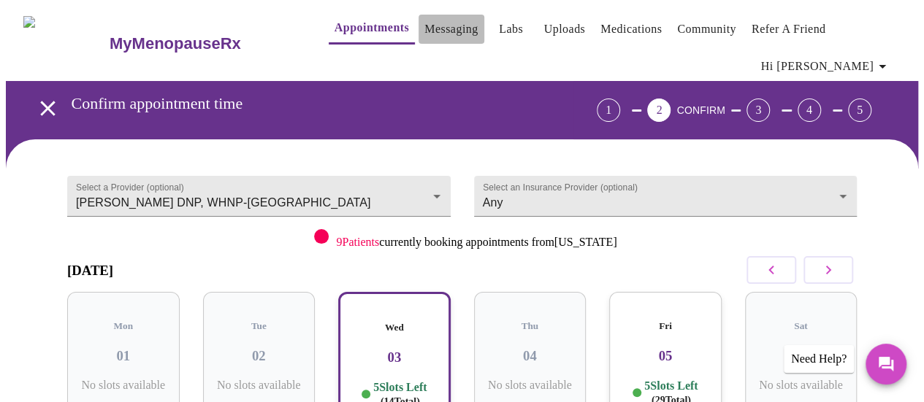
click at [424, 36] on link "Messaging" at bounding box center [450, 29] width 53 height 20
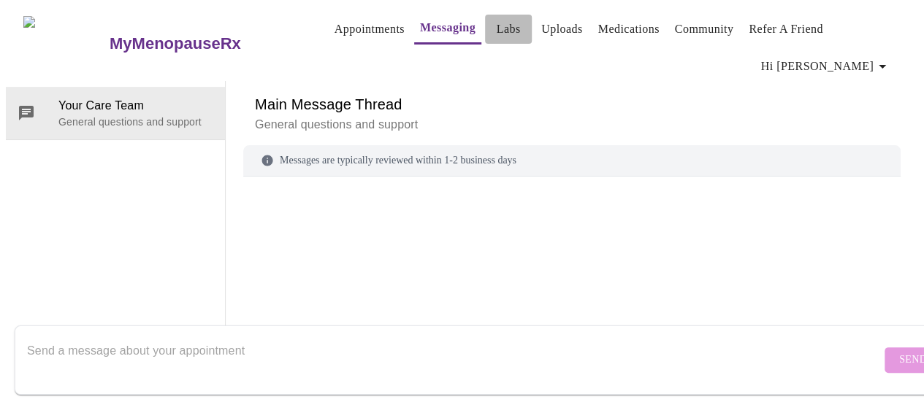
click at [497, 27] on link "Labs" at bounding box center [509, 29] width 24 height 20
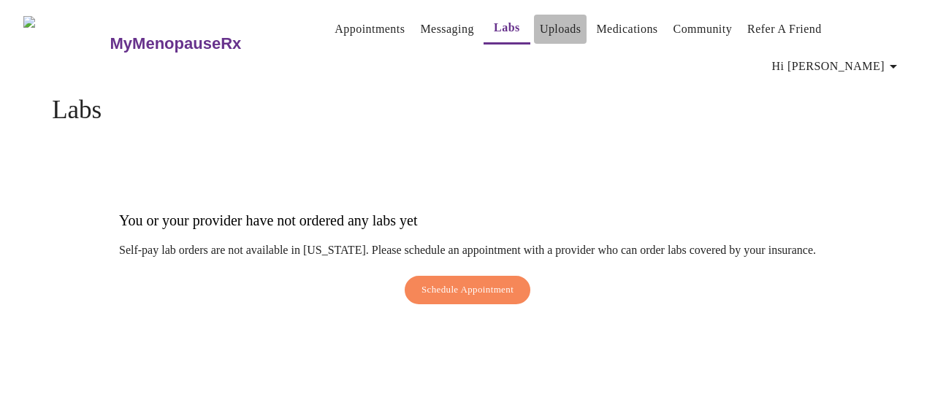
click at [551, 31] on link "Uploads" at bounding box center [561, 29] width 42 height 20
